Goal: Task Accomplishment & Management: Complete application form

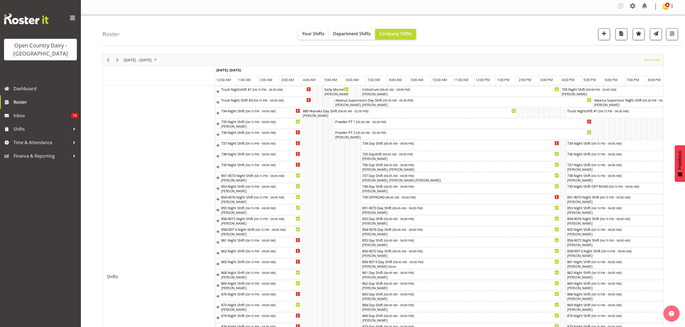
scroll to position [0, 2071]
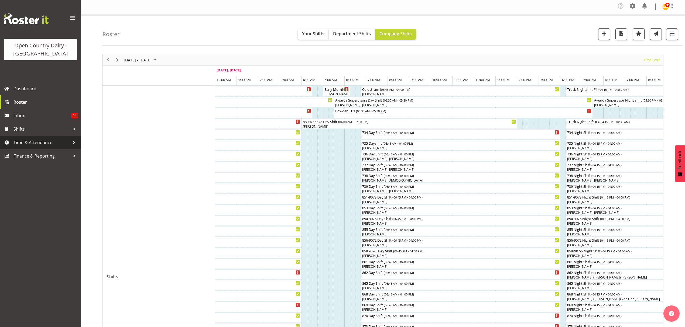
click at [30, 140] on span "Time & Attendance" at bounding box center [41, 143] width 57 height 8
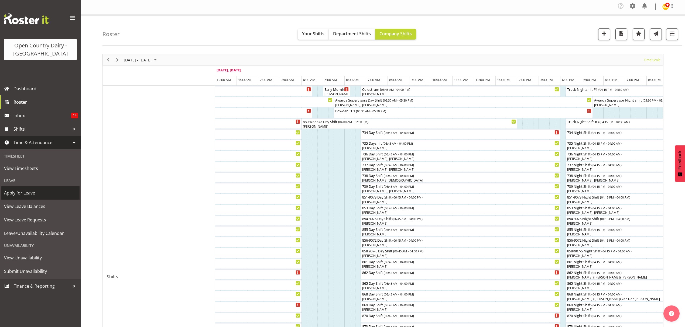
click at [24, 191] on span "Apply for Leave" at bounding box center [40, 193] width 73 height 8
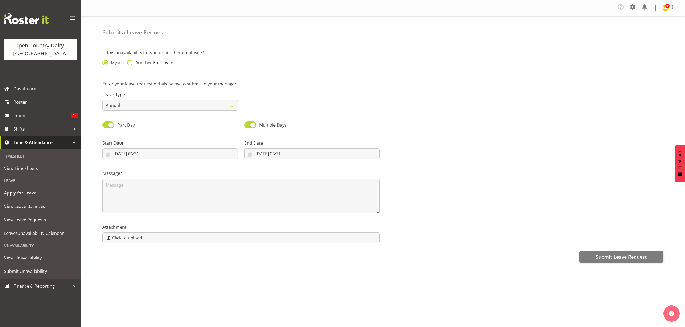
click at [130, 64] on span at bounding box center [129, 62] width 5 height 5
click at [130, 64] on input "Another Employee" at bounding box center [129, 63] width 4 height 4
radio input "true"
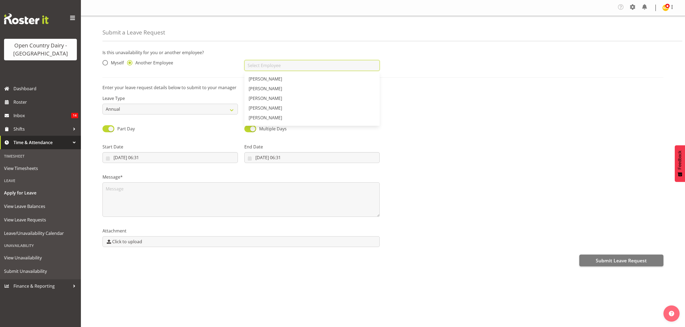
click at [305, 67] on input "text" at bounding box center [311, 65] width 135 height 11
click at [273, 106] on span "[PERSON_NAME]" at bounding box center [265, 106] width 33 height 6
type input "[PERSON_NAME]"
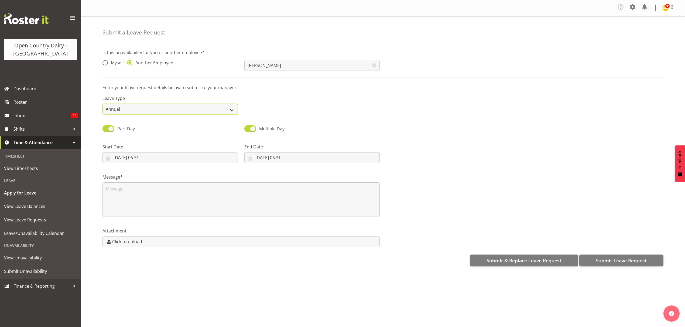
drag, startPoint x: 233, startPoint y: 110, endPoint x: 228, endPoint y: 109, distance: 5.8
click at [233, 110] on select "Annual Sick Leave Without Pay Bereavement Domestic Violence Parental Jury Servi…" at bounding box center [169, 109] width 135 height 11
select select "Sick"
click at [102, 104] on select "Annual Sick Leave Without Pay Bereavement Domestic Violence Parental Jury Servi…" at bounding box center [169, 109] width 135 height 11
click at [141, 157] on input "29/08/2025, 06:31" at bounding box center [169, 157] width 135 height 11
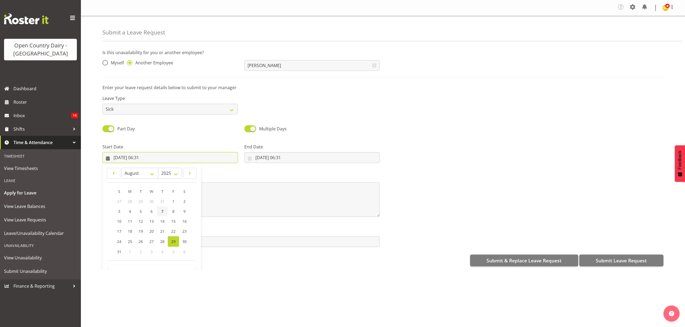
scroll to position [16, 0]
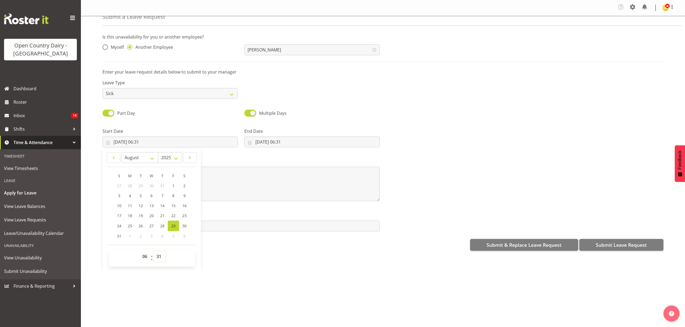
click at [161, 255] on select "00 01 02 03 04 05 06 07 08 09 10 11 12 13 14 15 16 17 18 19 20 21 22 23 24 25 2…" at bounding box center [159, 256] width 12 height 11
select select "45"
click at [153, 252] on select "00 01 02 03 04 05 06 07 08 09 10 11 12 13 14 15 16 17 18 19 20 21 22 23 24 25 2…" at bounding box center [159, 256] width 12 height 11
type input "29/08/2025, 06:45"
click at [283, 144] on input "29/08/2025, 06:31" at bounding box center [311, 142] width 135 height 11
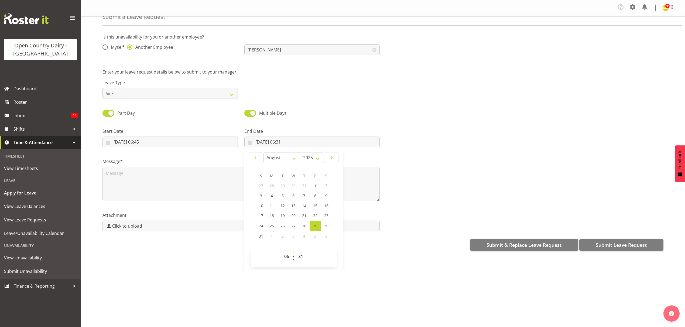
click at [288, 259] on select "00 01 02 03 04 05 06 07 08 09 10 11 12 13 14 15 16 17 18 19 20 21 22 23" at bounding box center [287, 256] width 12 height 11
select select "14"
click at [281, 252] on select "00 01 02 03 04 05 06 07 08 09 10 11 12 13 14 15 16 17 18 19 20 21 22 23" at bounding box center [287, 256] width 12 height 11
type input "29/08/2025, 14:31"
click at [115, 172] on textarea at bounding box center [240, 184] width 277 height 35
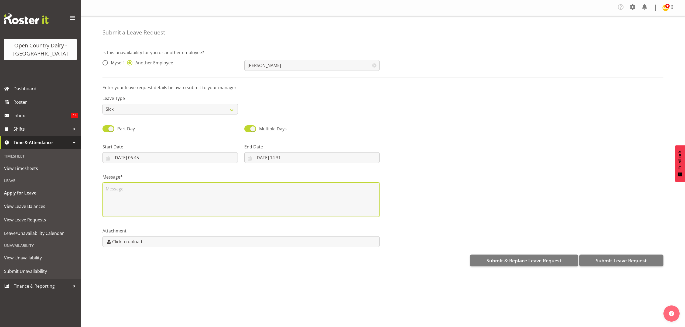
scroll to position [0, 0]
type textarea "James is sick"
click at [601, 258] on span "Submit Leave Request" at bounding box center [621, 260] width 51 height 7
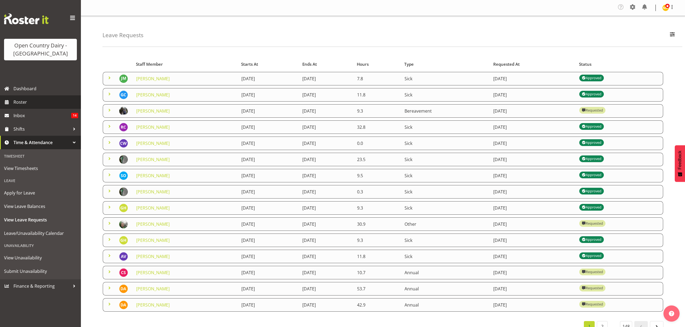
click at [25, 102] on span "Roster" at bounding box center [45, 102] width 65 height 8
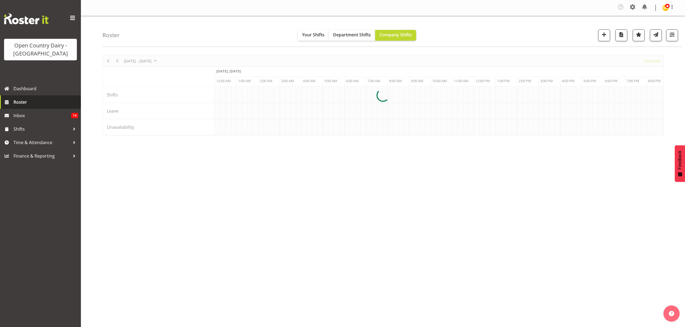
scroll to position [0, 2071]
